Goal: Task Accomplishment & Management: Use online tool/utility

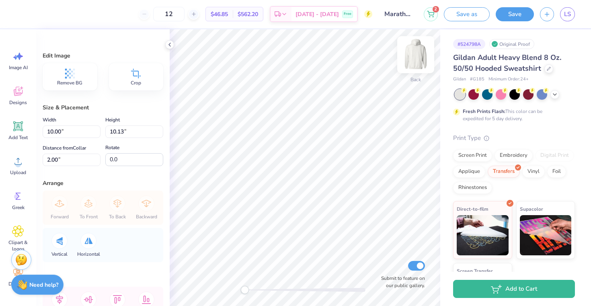
click at [409, 52] on img at bounding box center [416, 55] width 32 height 32
type input "10.15"
type input "10.29"
type input "6.04"
type input "12.12"
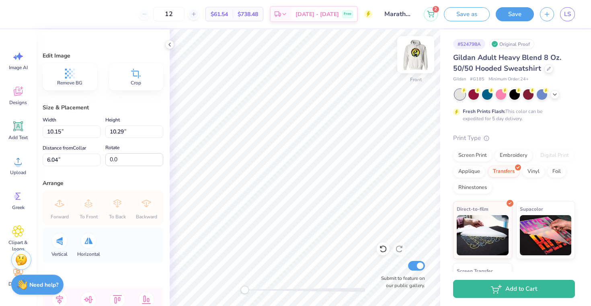
type input "12.28"
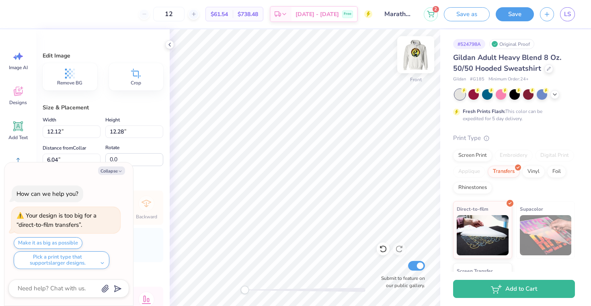
type input "10.92"
type textarea "x"
type input "14.09"
type input "14.28"
type input "8.92"
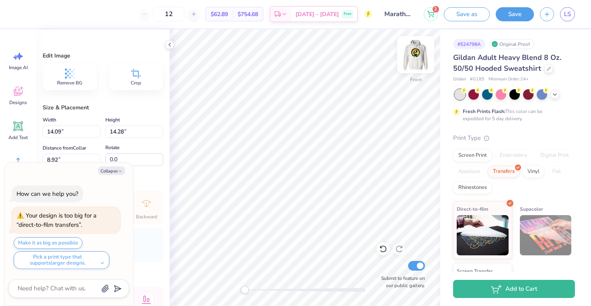
type textarea "x"
type input "6.00"
type textarea "x"
type input "14.56"
type input "14.75"
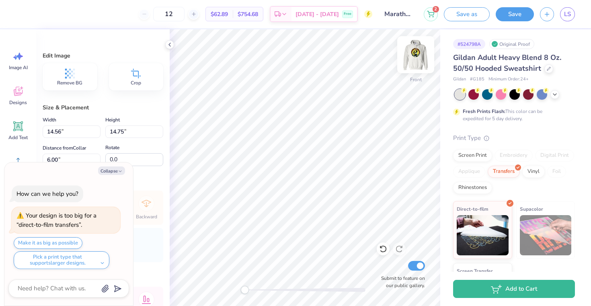
type textarea "x"
type input "14.91"
type input "15.10"
click at [416, 57] on img at bounding box center [416, 55] width 32 height 32
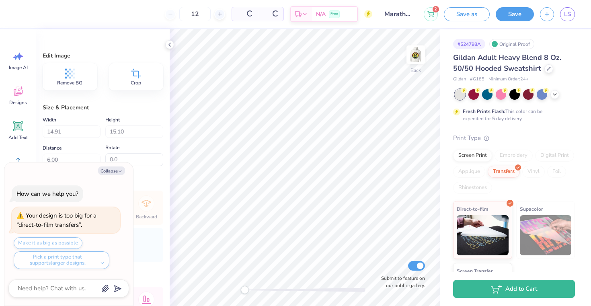
type textarea "x"
type input "10.00"
type input "10.13"
type input "2.00"
click at [109, 174] on button "Collapse" at bounding box center [111, 170] width 27 height 8
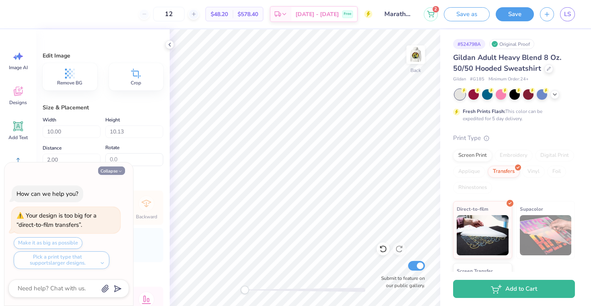
type textarea "x"
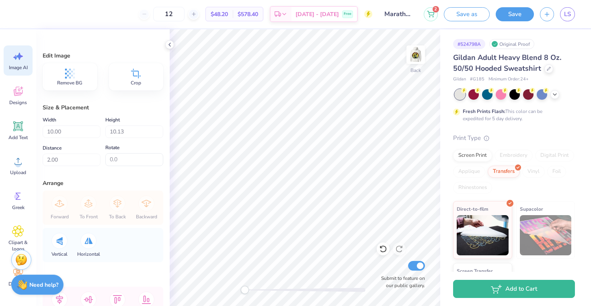
click at [20, 58] on icon at bounding box center [19, 56] width 7 height 7
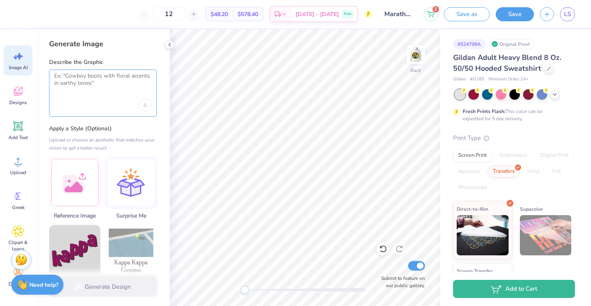
click at [84, 86] on textarea at bounding box center [102, 82] width 97 height 20
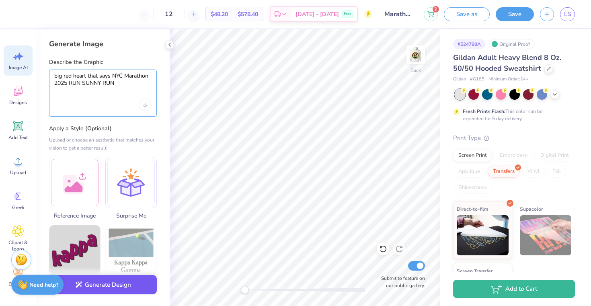
type textarea "big red heart that says NYC Marathon 2025 RUN SUNNY RUN"
click at [113, 282] on button "Generate Design" at bounding box center [103, 285] width 108 height 20
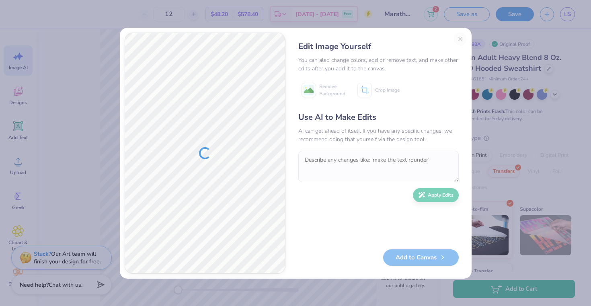
click at [403, 261] on div "Add to Canvas" at bounding box center [378, 257] width 160 height 16
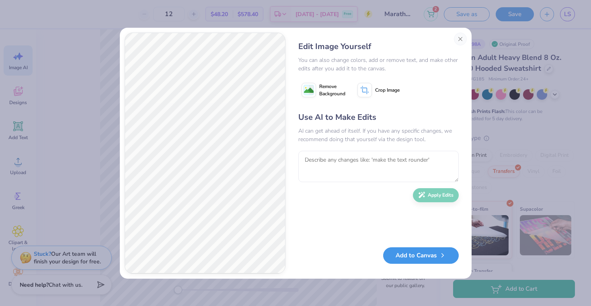
click at [390, 252] on button "Add to Canvas" at bounding box center [421, 255] width 76 height 16
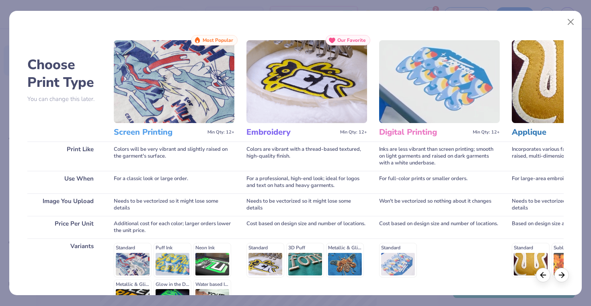
click at [196, 70] on img at bounding box center [174, 81] width 121 height 83
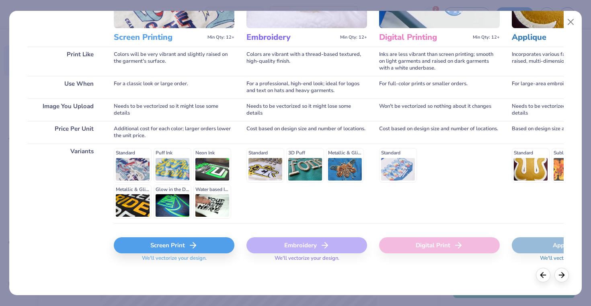
click at [195, 250] on div "Screen Print" at bounding box center [174, 245] width 121 height 16
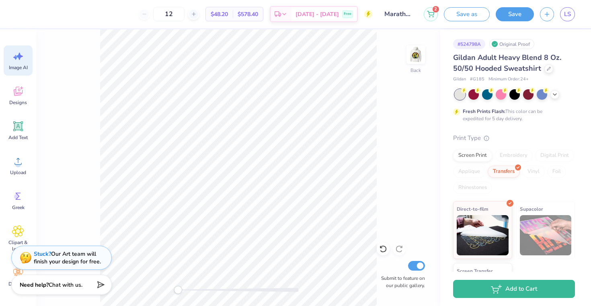
scroll to position [0, 0]
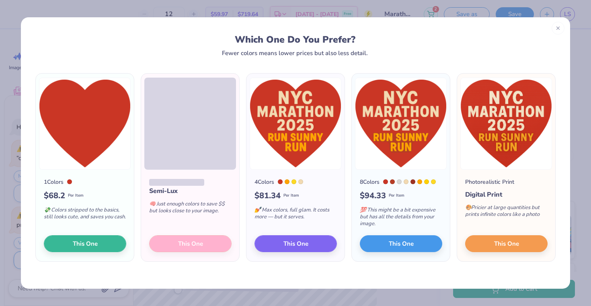
click at [255, 56] on div "1 Colors $ 68.2 Per Item 💸 Colors stripped to the basics, still looks cute, and…" at bounding box center [295, 172] width 549 height 233
click at [88, 240] on span "This One" at bounding box center [85, 242] width 25 height 9
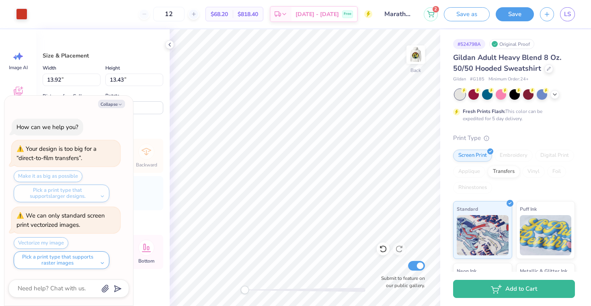
type textarea "x"
type input "3.86"
type input "3.72"
type textarea "x"
type input "4.50"
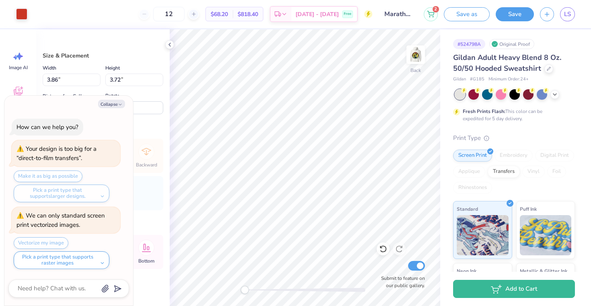
type input "4.34"
type input "1.92"
type textarea "x"
type input "4.69"
type input "4.52"
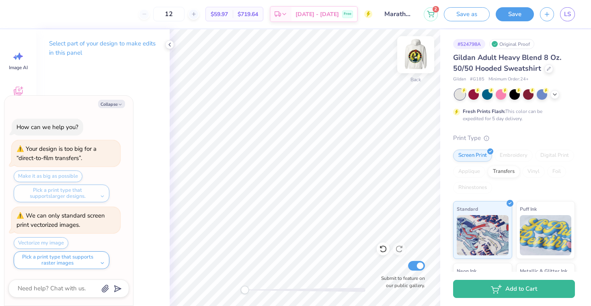
click at [421, 60] on img at bounding box center [416, 55] width 32 height 32
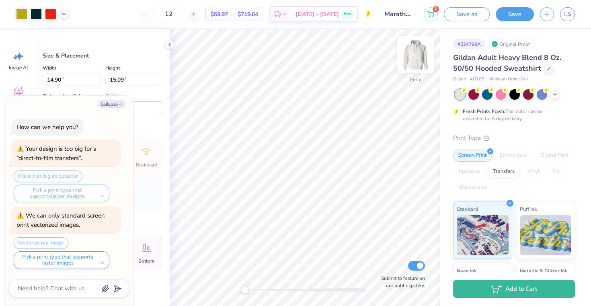
type textarea "x"
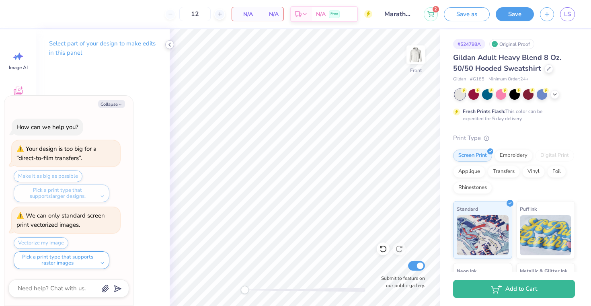
click at [169, 45] on polyline at bounding box center [170, 44] width 2 height 3
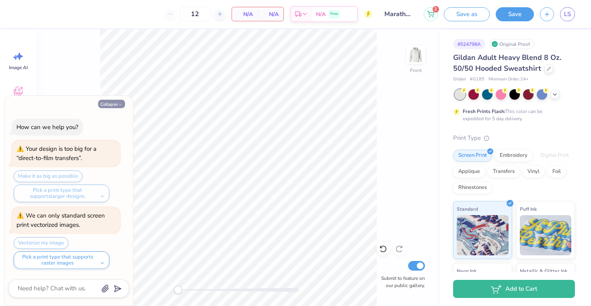
click at [117, 107] on button "Collapse" at bounding box center [111, 104] width 27 height 8
type textarea "x"
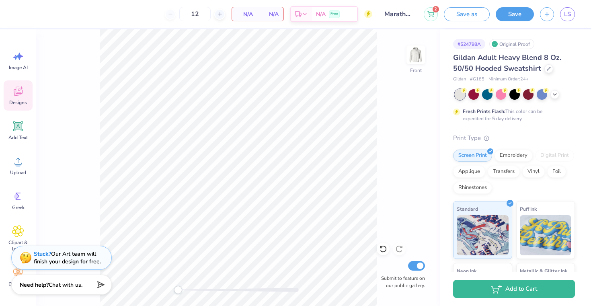
click at [14, 101] on span "Designs" at bounding box center [18, 102] width 18 height 6
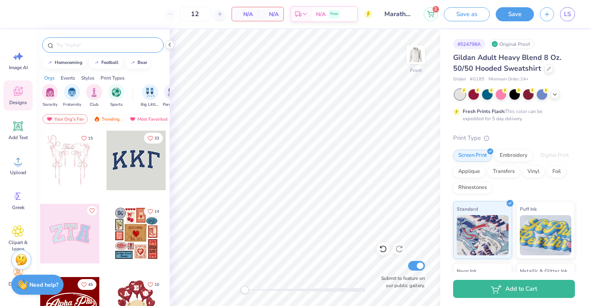
click at [94, 46] on input "text" at bounding box center [106, 45] width 103 height 8
type input "hearts"
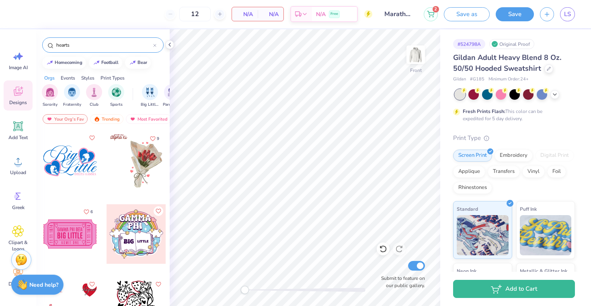
scroll to position [1987, 0]
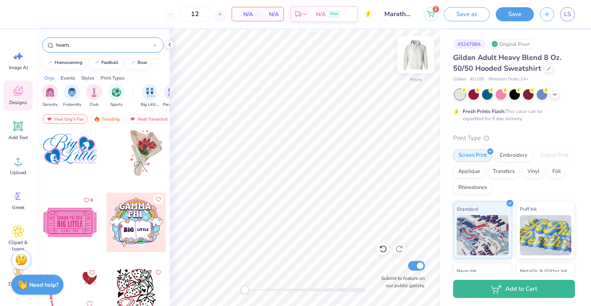
click at [418, 61] on img at bounding box center [416, 55] width 32 height 32
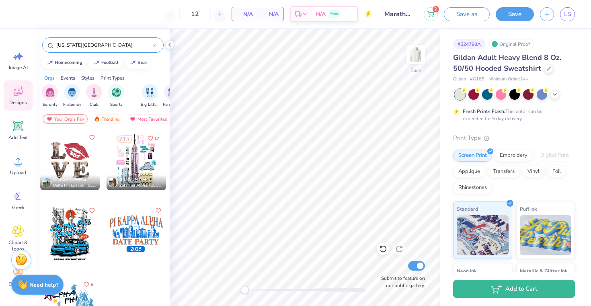
scroll to position [14, 0]
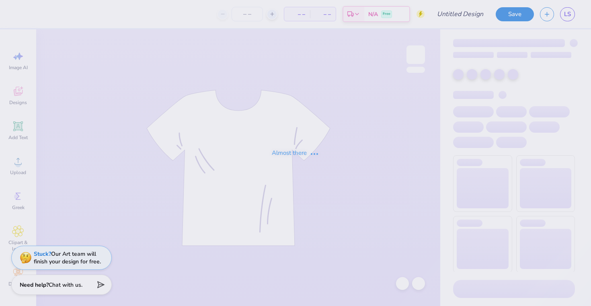
type input "Marathon Merch!"
type input "25"
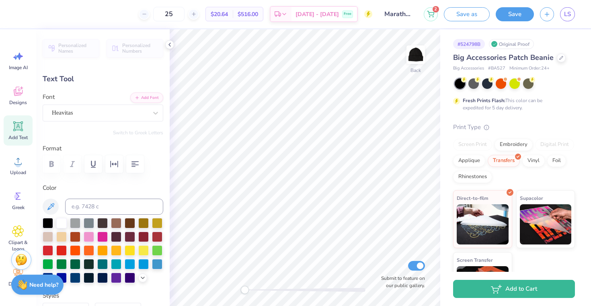
scroll to position [3, 0]
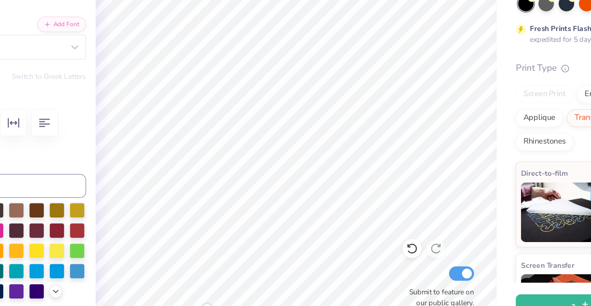
type input "0.43"
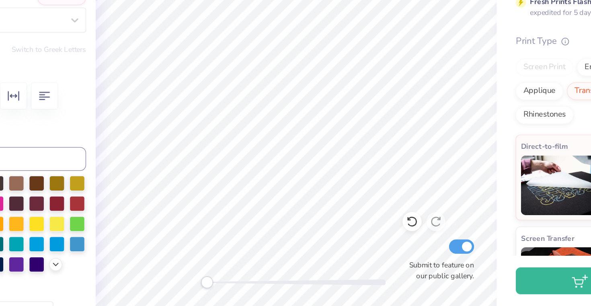
scroll to position [0, 0]
type textarea "RUN"
